Goal: Use online tool/utility: Utilize a website feature to perform a specific function

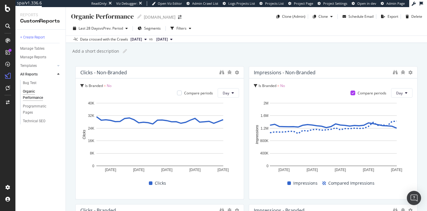
click at [212, 5] on span "Admin Crawl List" at bounding box center [205, 3] width 26 height 4
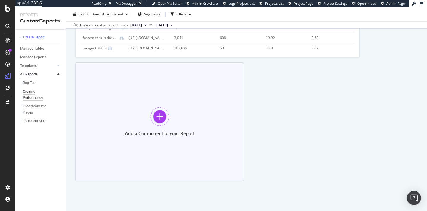
scroll to position [557, 0]
click at [180, 133] on div "Add a Component to your Report" at bounding box center [160, 134] width 70 height 6
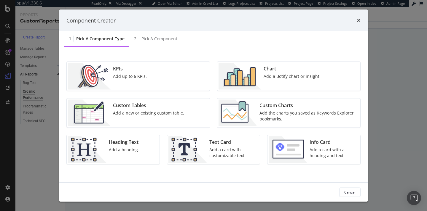
click at [241, 69] on img "modal" at bounding box center [240, 76] width 43 height 27
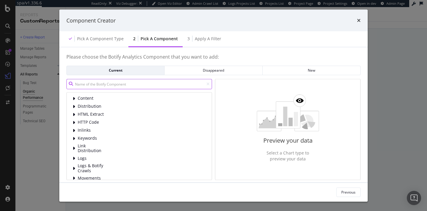
click at [104, 82] on input "modal" at bounding box center [139, 84] width 146 height 10
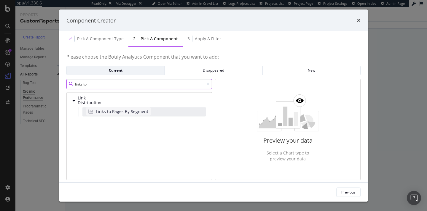
type input "links to"
click at [128, 112] on span "Links to Pages By Segment" at bounding box center [122, 112] width 52 height 6
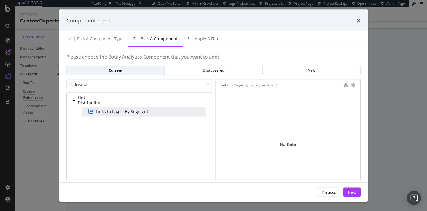
scroll to position [20, 0]
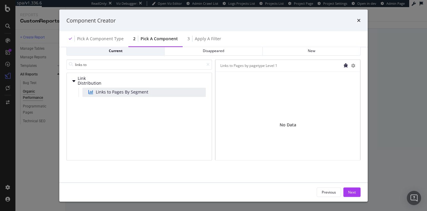
click at [346, 65] on icon "bug" at bounding box center [346, 65] width 4 height 4
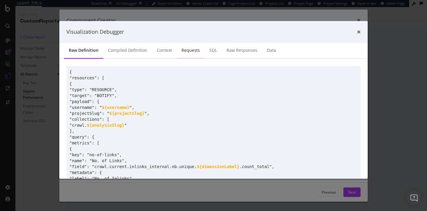
click at [195, 48] on div "Requests" at bounding box center [190, 50] width 18 height 6
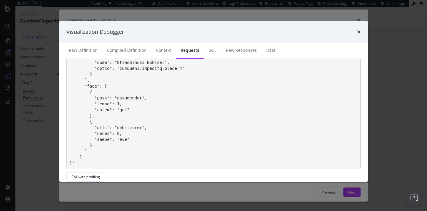
scroll to position [157, 0]
click at [211, 48] on div "SQL" at bounding box center [213, 50] width 8 height 6
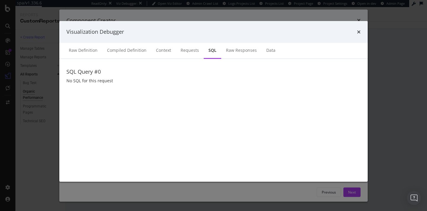
scroll to position [0, 0]
click at [234, 53] on div "Raw Responses" at bounding box center [241, 51] width 40 height 16
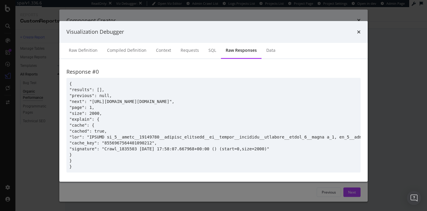
click at [361, 32] on div "Visualization Debugger" at bounding box center [213, 32] width 308 height 22
click at [358, 31] on icon "times" at bounding box center [359, 32] width 4 height 5
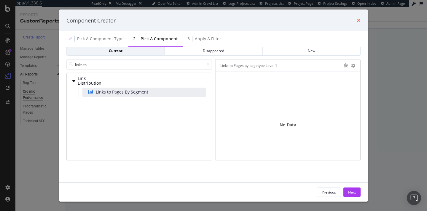
click at [358, 18] on icon "times" at bounding box center [359, 20] width 4 height 5
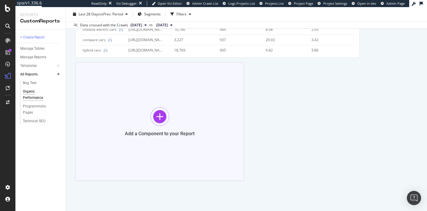
scroll to position [557, 0]
click at [159, 126] on div at bounding box center [159, 116] width 19 height 19
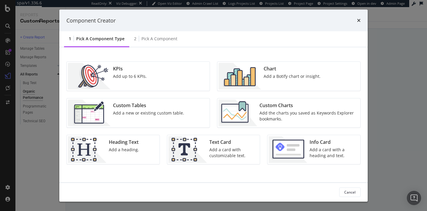
click at [257, 79] on img "modal" at bounding box center [240, 76] width 43 height 27
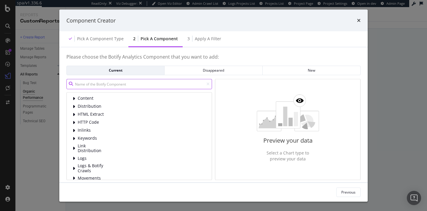
click at [108, 83] on input "modal" at bounding box center [139, 84] width 146 height 10
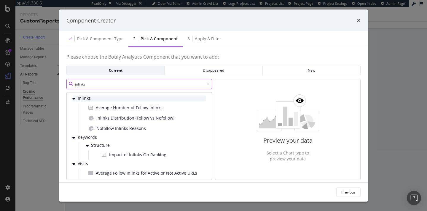
scroll to position [0, 0]
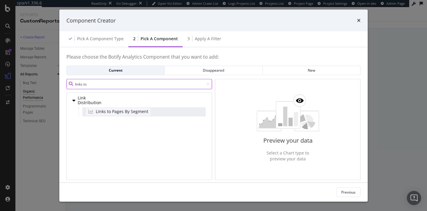
type input "links to"
click at [133, 109] on span "Links to Pages By Segment" at bounding box center [122, 112] width 52 height 6
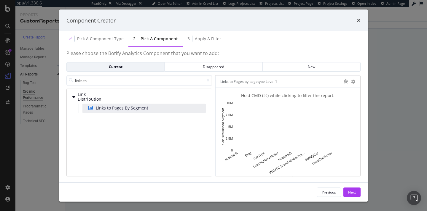
scroll to position [4, 0]
